Goal: Navigation & Orientation: Find specific page/section

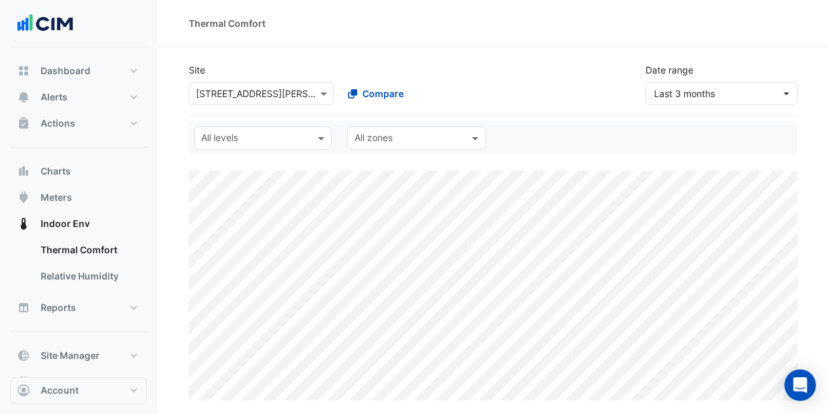
scroll to position [131, 0]
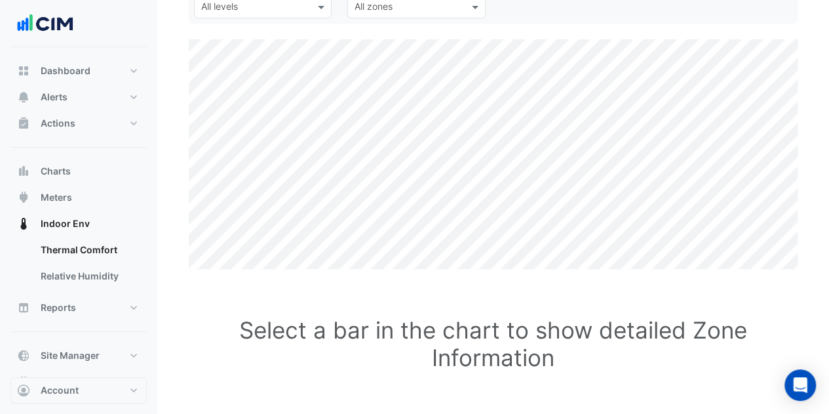
click at [551, 287] on div "Select a bar in the chart to show detailed Zone Information" at bounding box center [493, 346] width 609 height 144
drag, startPoint x: 102, startPoint y: 88, endPoint x: 101, endPoint y: 82, distance: 6.7
click at [102, 88] on button "Alerts" at bounding box center [78, 97] width 136 height 26
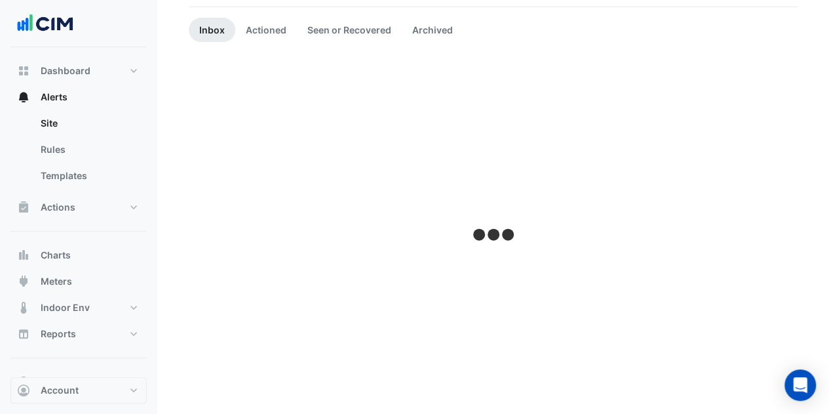
scroll to position [109, 0]
click at [101, 82] on button "Dashboard" at bounding box center [78, 71] width 136 height 26
select select "**"
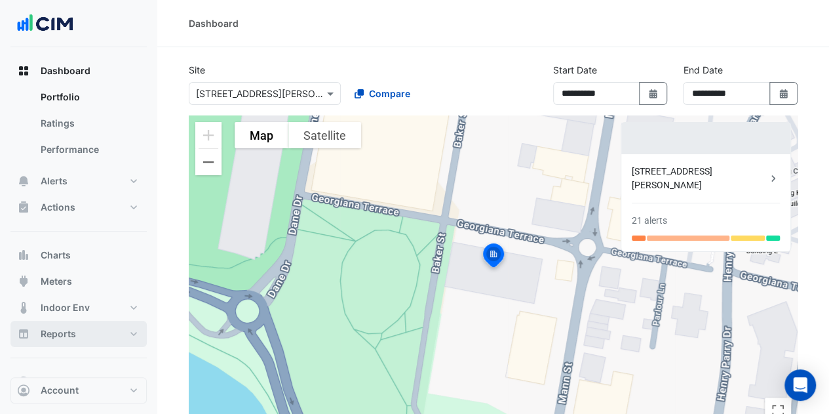
click at [84, 331] on button "Reports" at bounding box center [78, 334] width 136 height 26
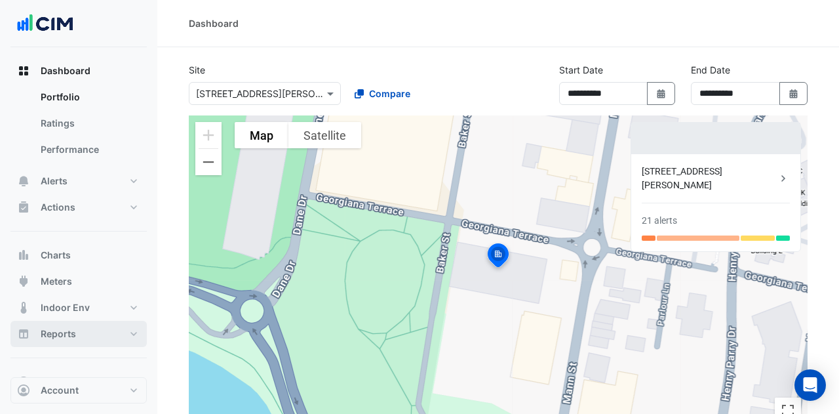
select select "**"
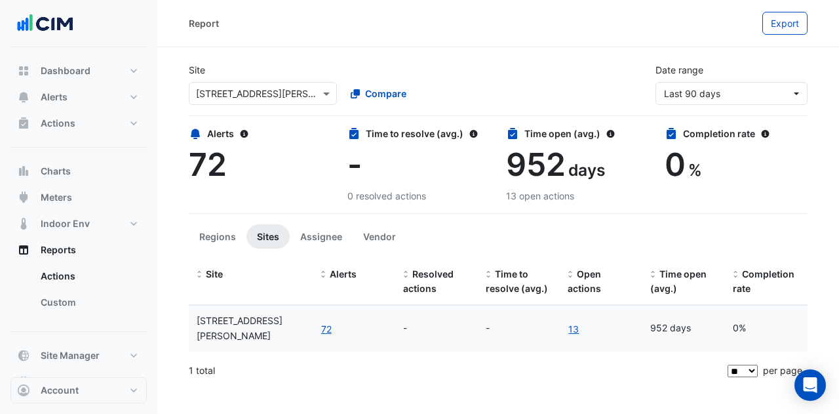
drag, startPoint x: 84, startPoint y: 331, endPoint x: 401, endPoint y: 41, distance: 429.7
click at [401, 41] on div "Report Export" at bounding box center [498, 23] width 682 height 47
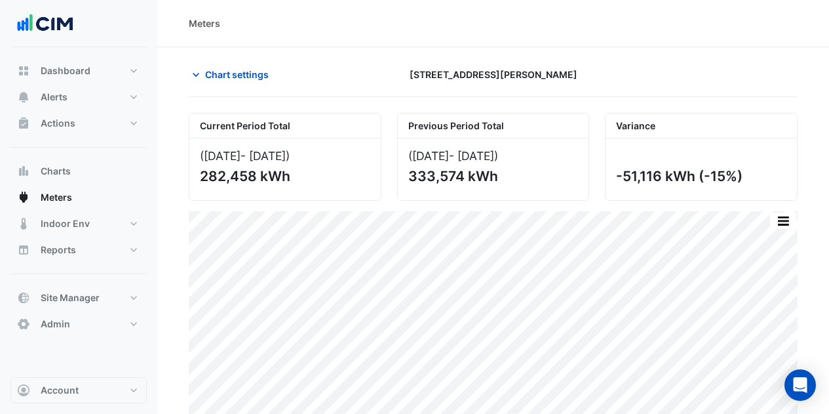
scroll to position [31, 0]
